Goal: Task Accomplishment & Management: Use online tool/utility

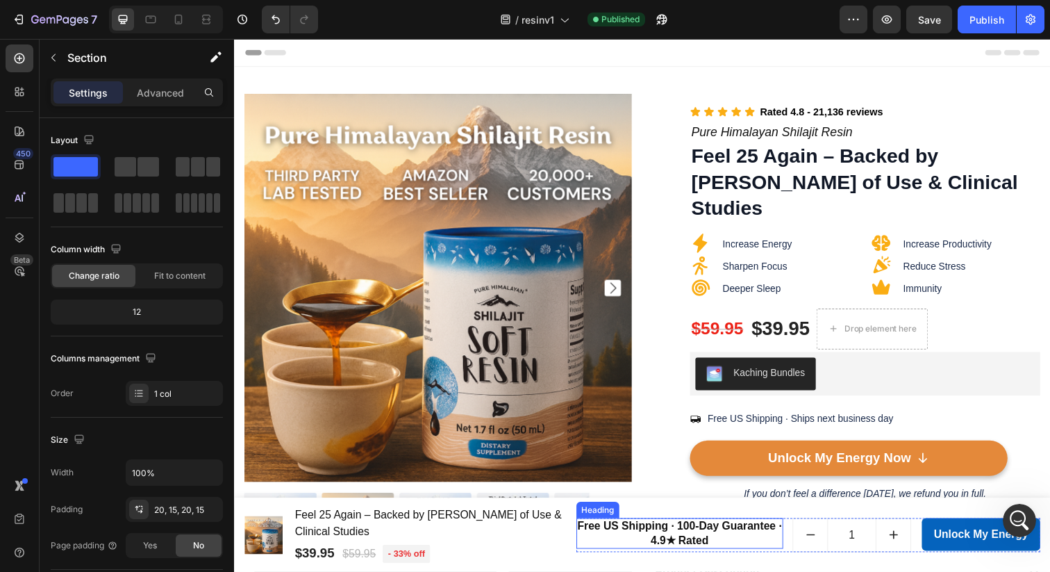
scroll to position [2, 0]
click at [697, 536] on h2 "Free US Shipping · 100-Day Guarantee · 4.9★ Rated" at bounding box center [690, 544] width 212 height 32
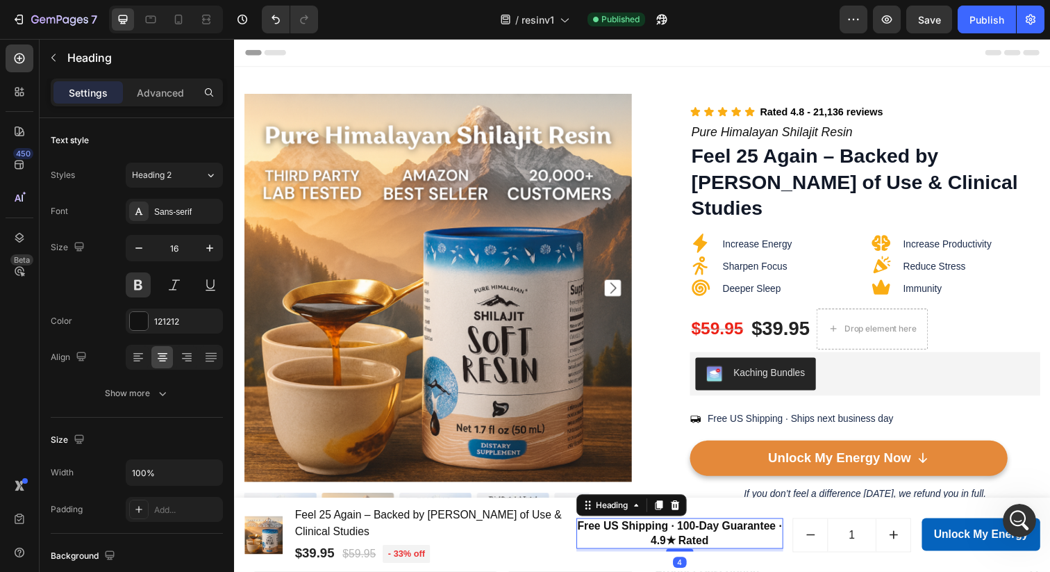
click at [697, 536] on h2 "Free US Shipping · 100-Day Guarantee · 4.9★ Rated" at bounding box center [690, 544] width 212 height 32
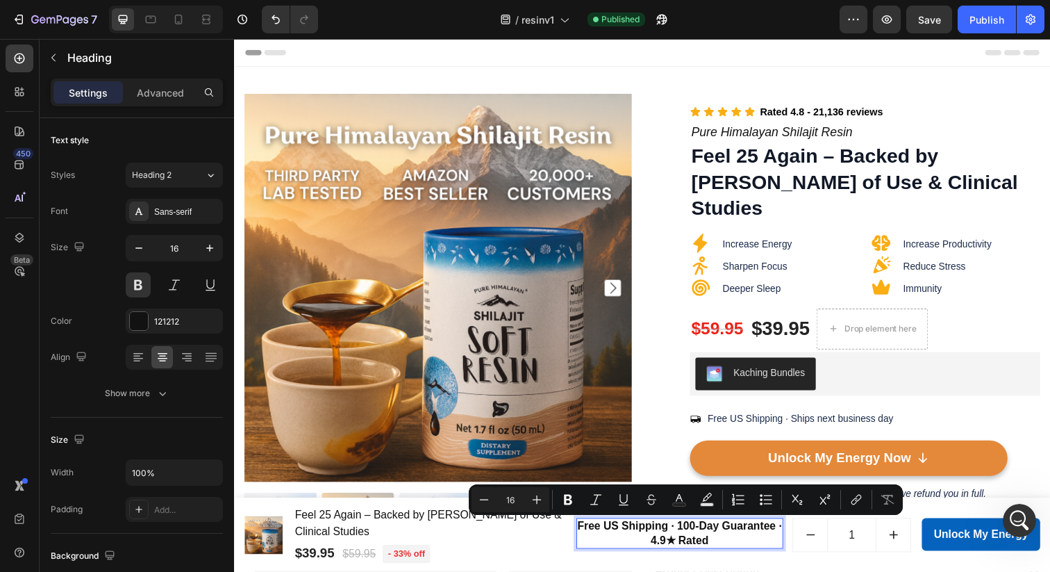
click at [693, 536] on p "Free US Shipping · 100-Day Guarantee · 4.9★ Rated" at bounding box center [689, 543] width 209 height 29
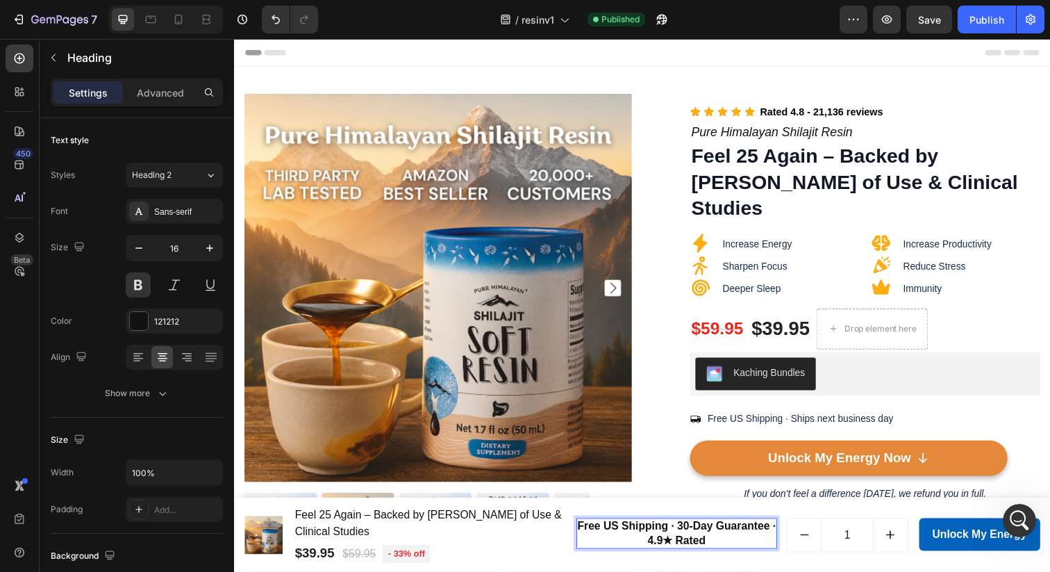
click at [698, 537] on p "Free US Shipping · 30-Day Guarantee · 4.9★ Rated" at bounding box center [686, 543] width 203 height 29
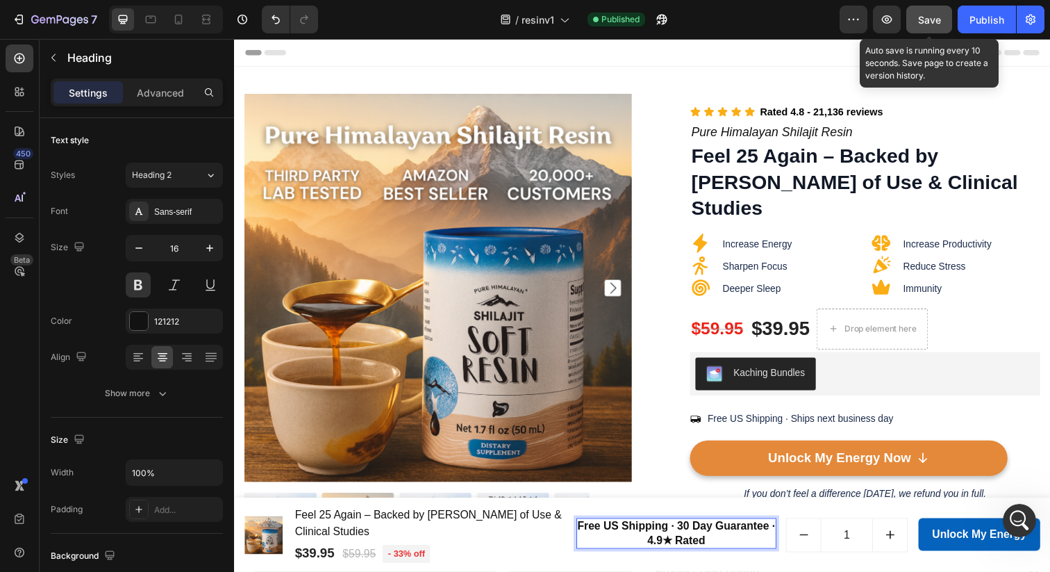
click at [924, 25] on span "Save" at bounding box center [929, 20] width 23 height 12
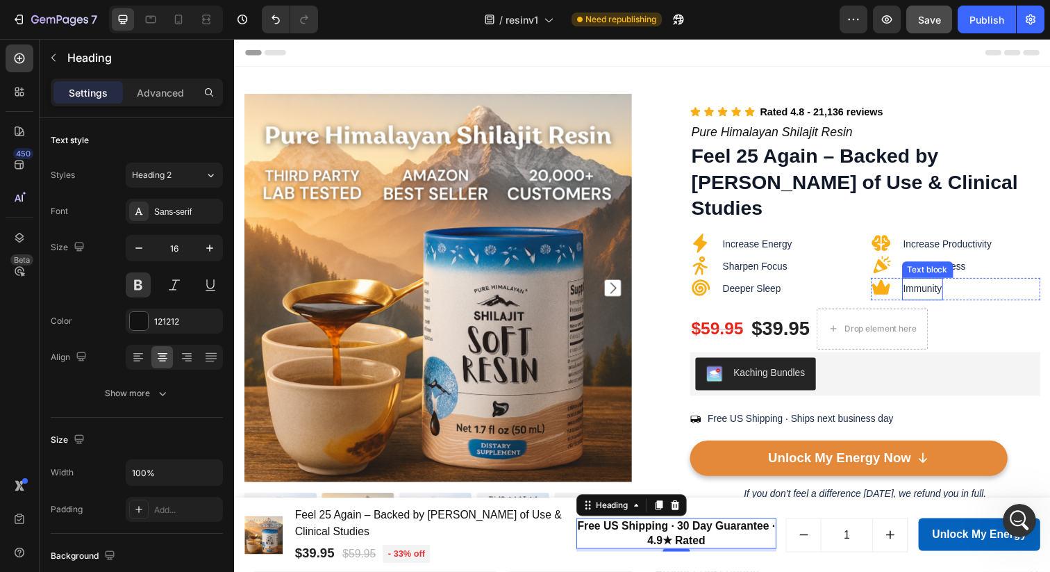
click at [918, 288] on span "Immunity" at bounding box center [938, 293] width 40 height 11
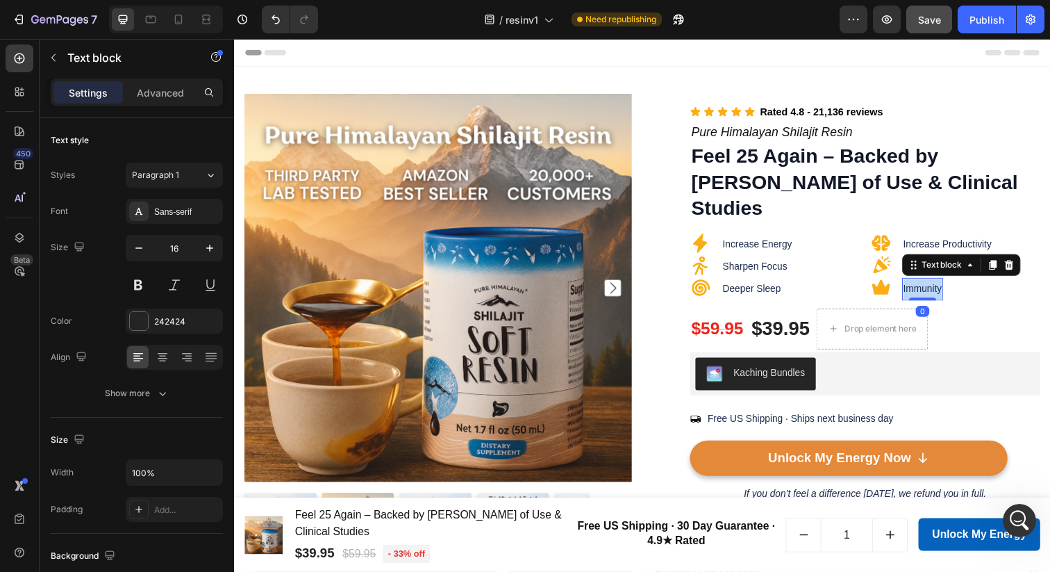
click at [918, 288] on span "Immunity" at bounding box center [938, 293] width 40 height 11
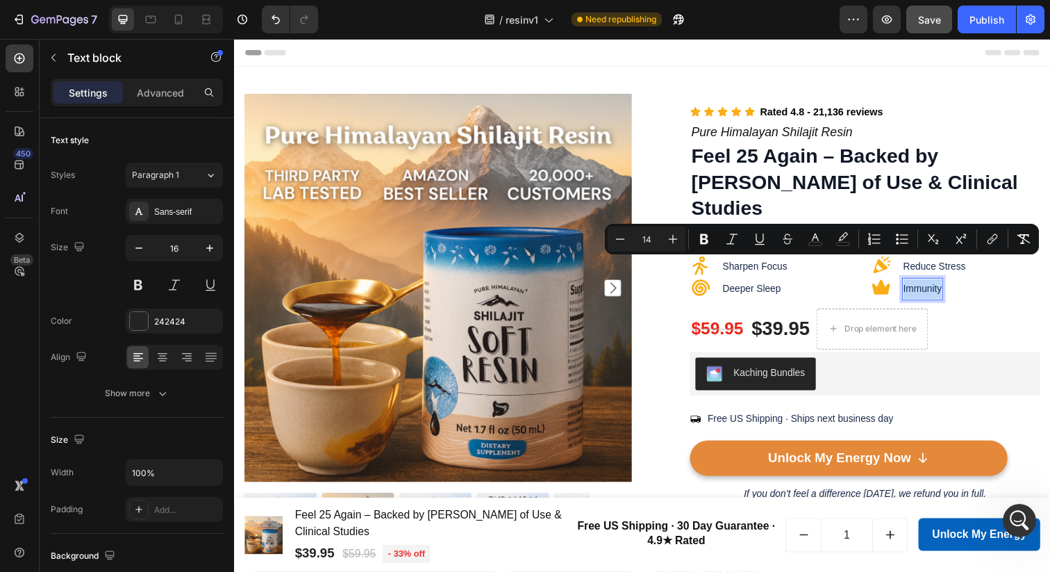
click at [918, 288] on span "Immunity" at bounding box center [938, 293] width 40 height 11
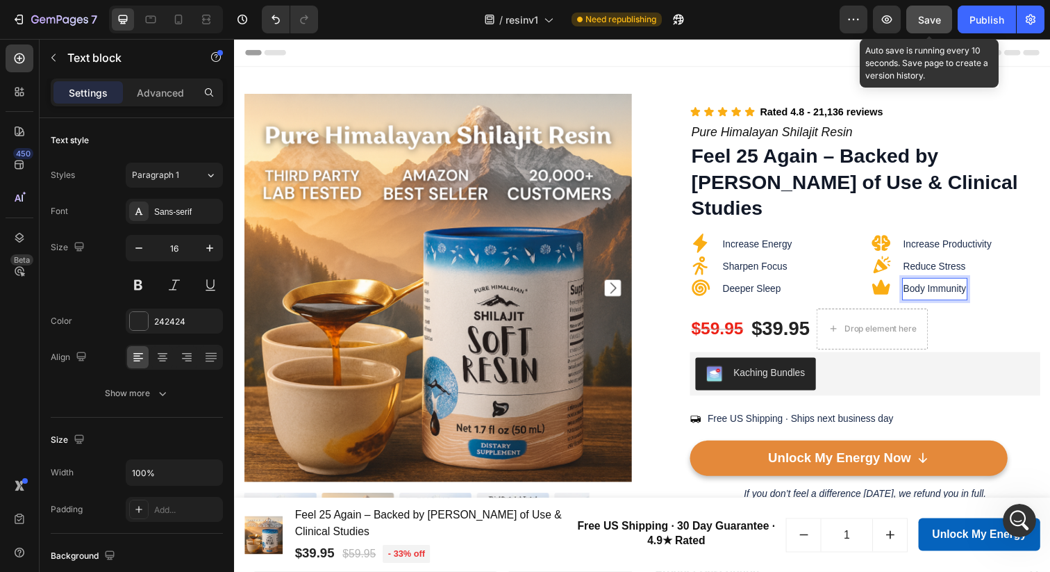
click at [930, 19] on span "Save" at bounding box center [929, 20] width 23 height 12
